Goal: Task Accomplishment & Management: Use online tool/utility

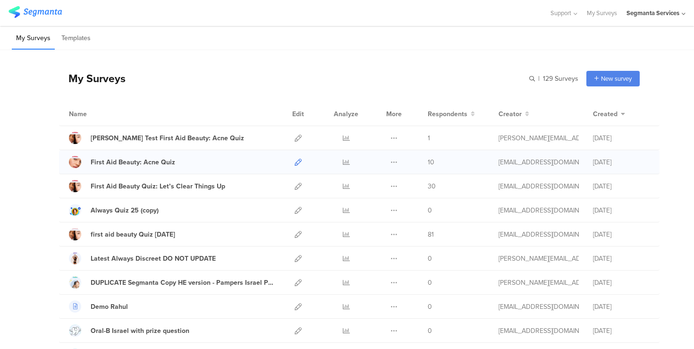
click at [300, 163] on icon at bounding box center [297, 162] width 7 height 7
click at [160, 162] on div "First Aid Beauty: Acne Quiz" at bounding box center [133, 162] width 84 height 10
click at [298, 160] on icon at bounding box center [297, 162] width 7 height 7
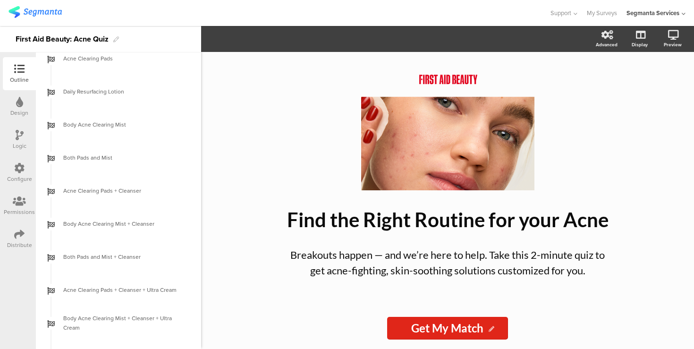
scroll to position [489, 0]
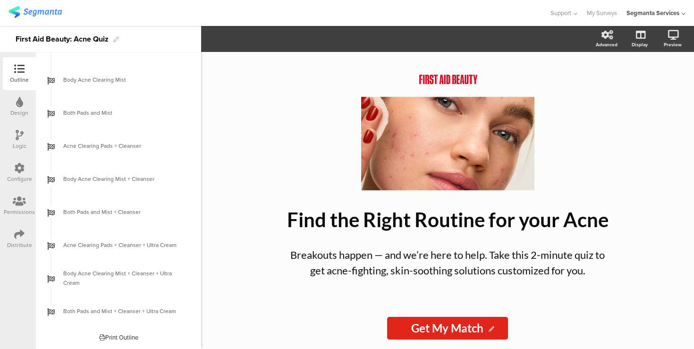
click at [123, 336] on div "Print Outline" at bounding box center [118, 337] width 39 height 9
